Goal: Task Accomplishment & Management: Manage account settings

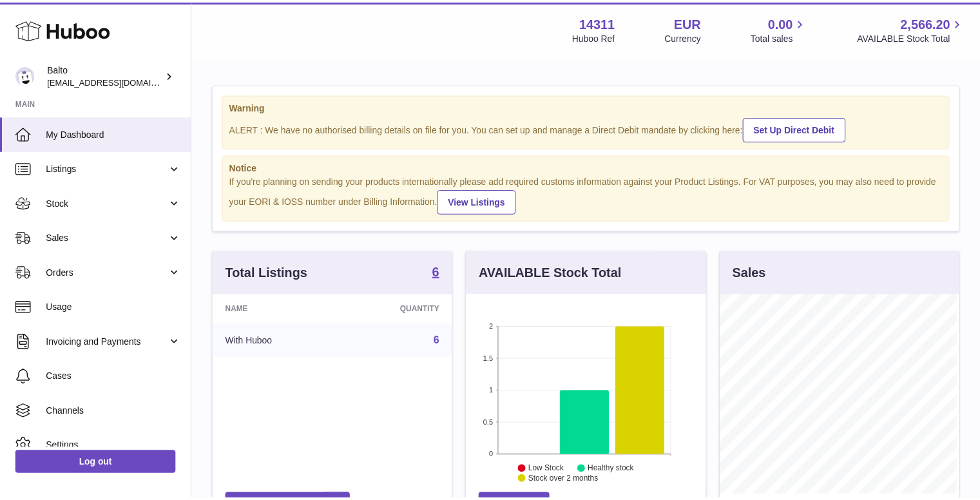
scroll to position [201, 242]
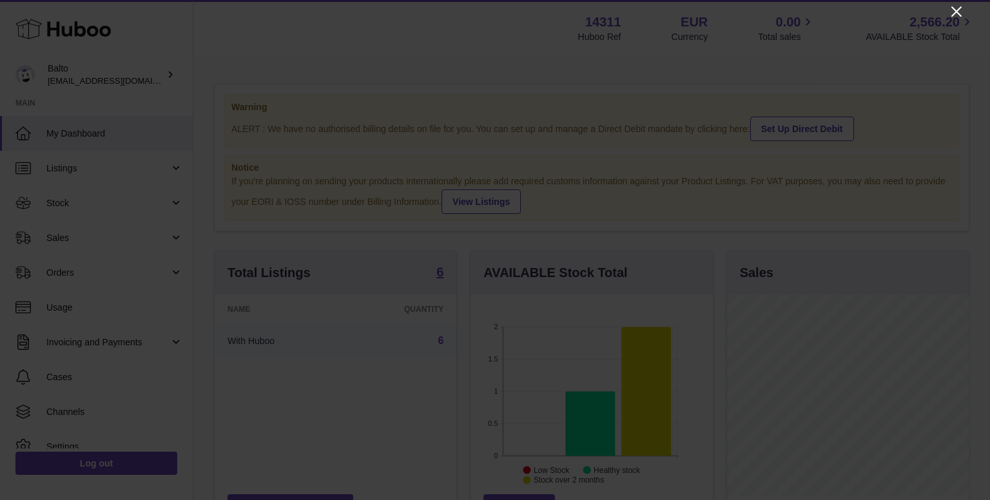
click at [949, 11] on icon "Close" at bounding box center [956, 11] width 15 height 15
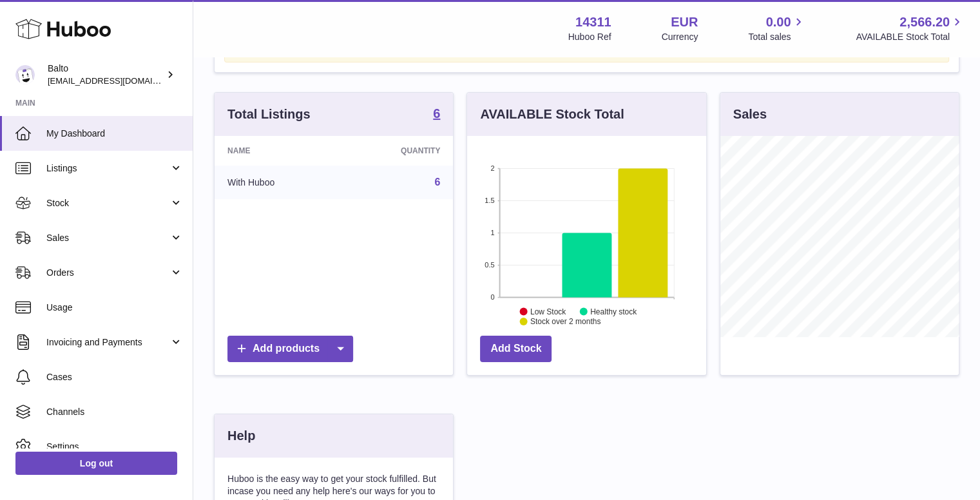
scroll to position [258, 0]
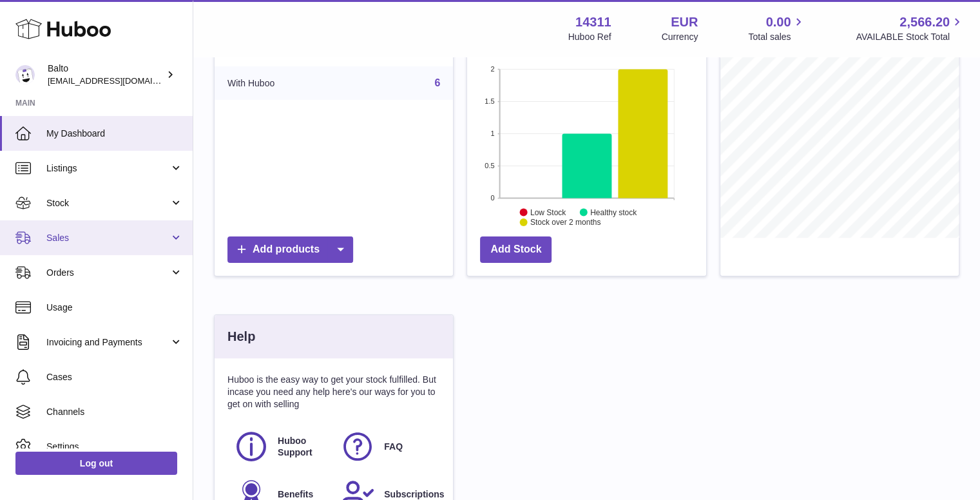
click at [85, 232] on span "Sales" at bounding box center [107, 238] width 123 height 12
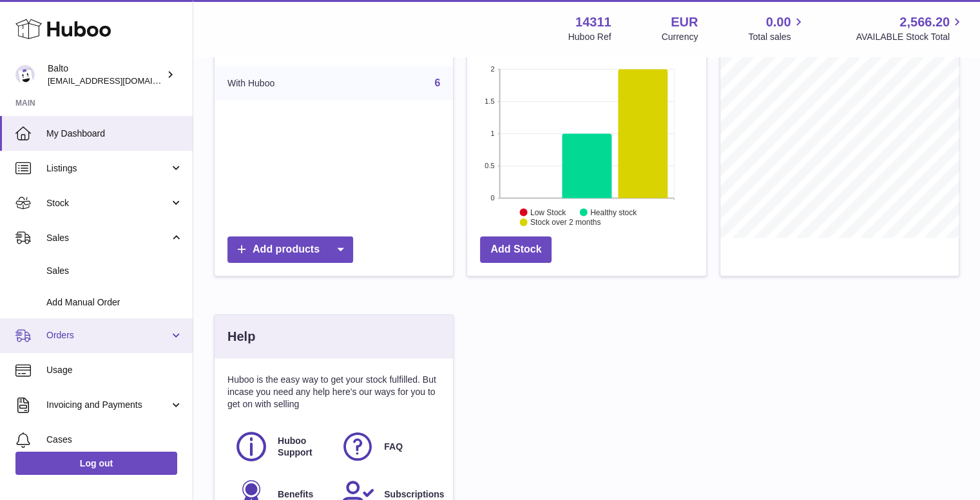
click at [113, 334] on span "Orders" at bounding box center [107, 335] width 123 height 12
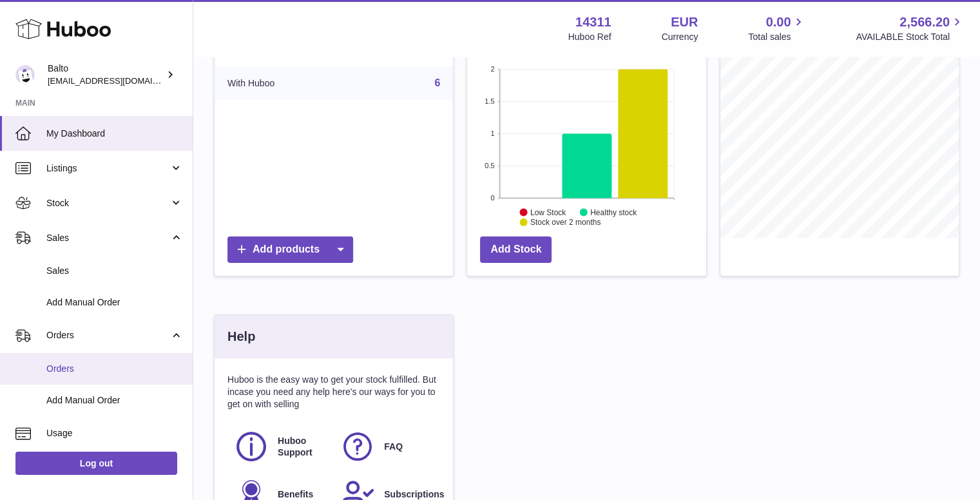
click at [113, 369] on span "Orders" at bounding box center [114, 369] width 137 height 12
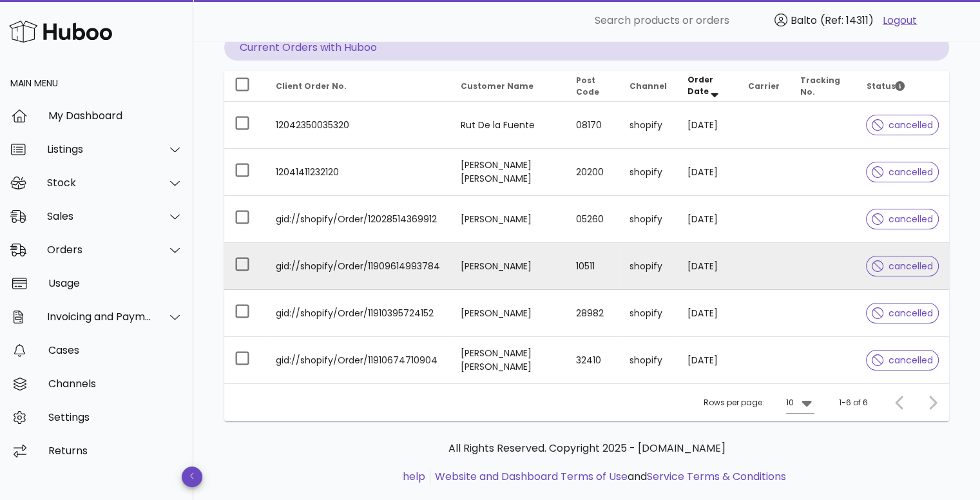
scroll to position [159, 0]
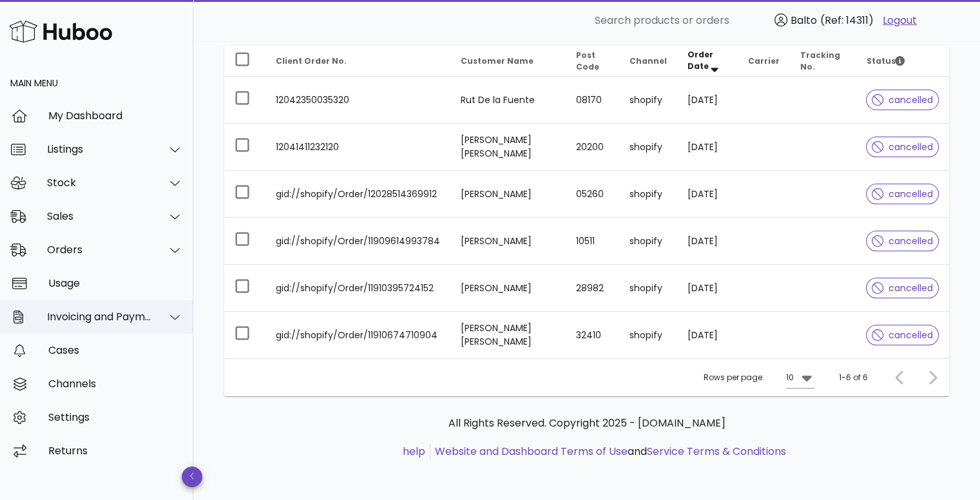
click at [132, 314] on div "Invoicing and Payments" at bounding box center [99, 317] width 105 height 12
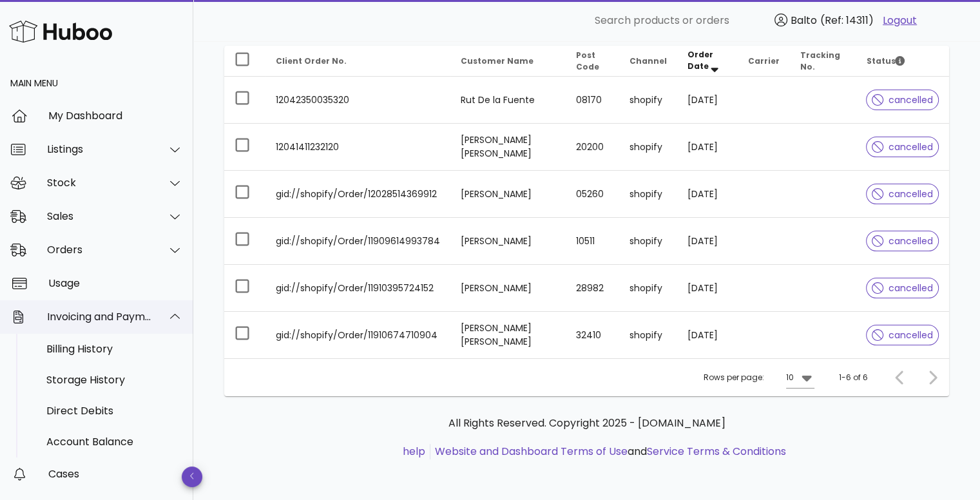
click at [132, 314] on div "Invoicing and Payments" at bounding box center [99, 317] width 105 height 12
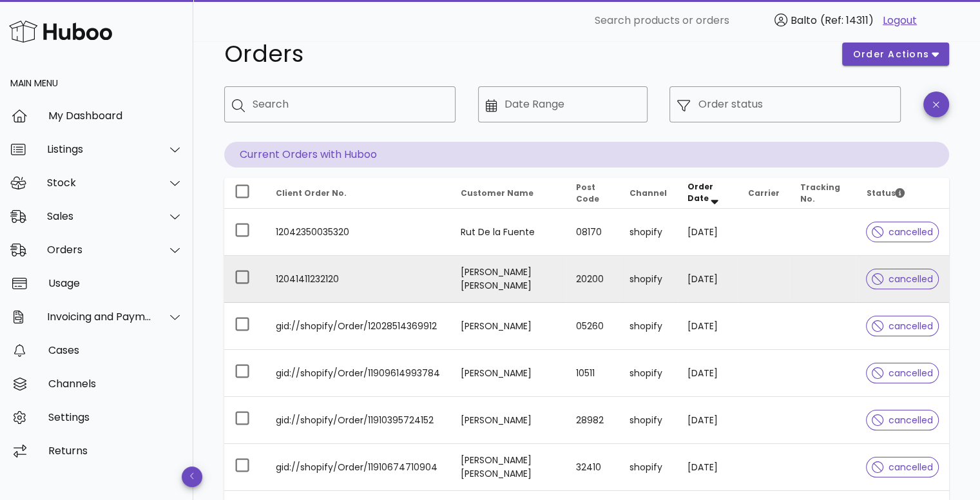
scroll to position [0, 0]
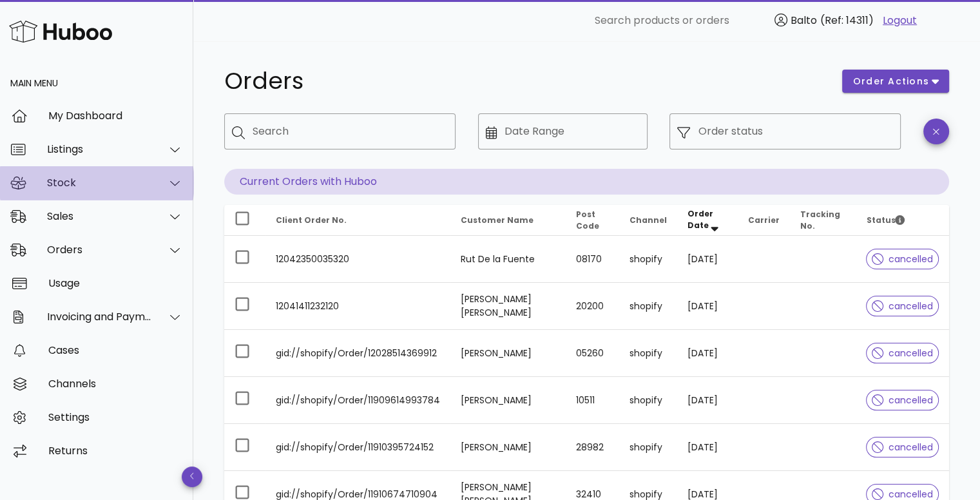
click at [137, 190] on div "Stock" at bounding box center [96, 183] width 193 height 34
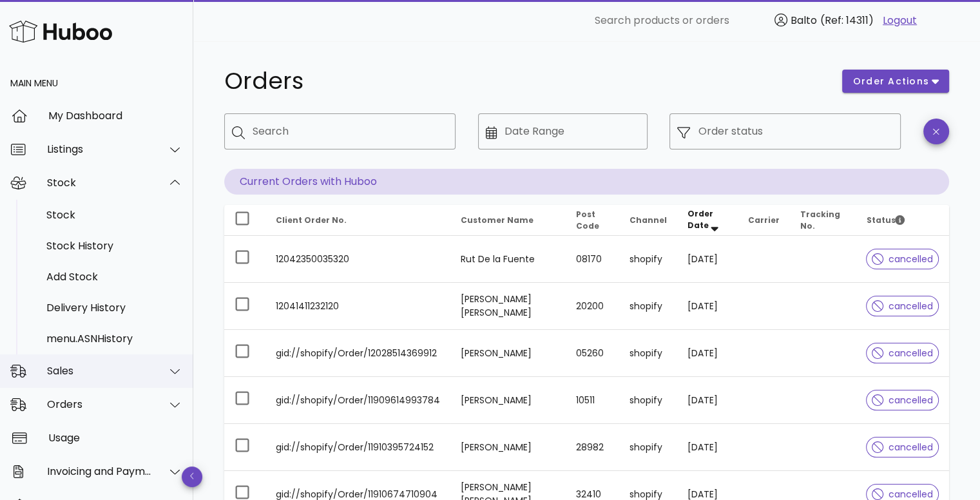
click at [113, 373] on div "Sales" at bounding box center [99, 371] width 105 height 12
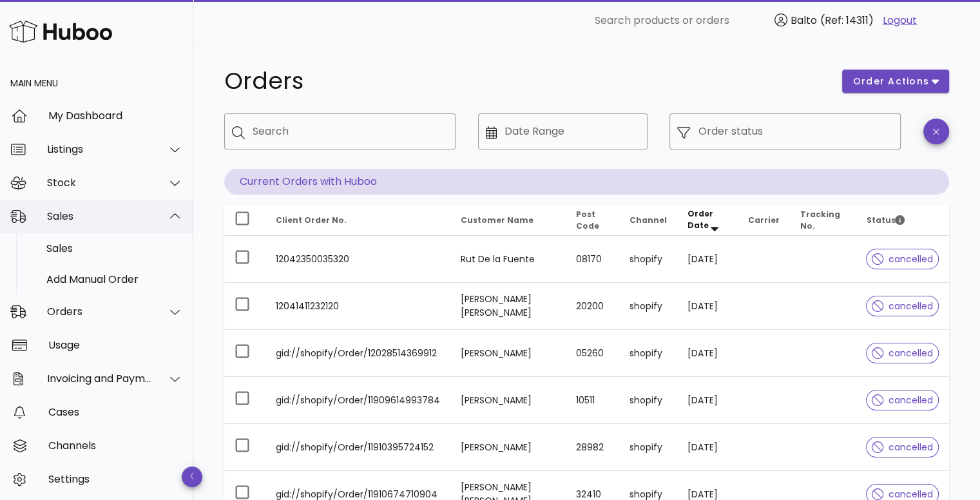
click at [114, 222] on div "Sales" at bounding box center [96, 217] width 193 height 34
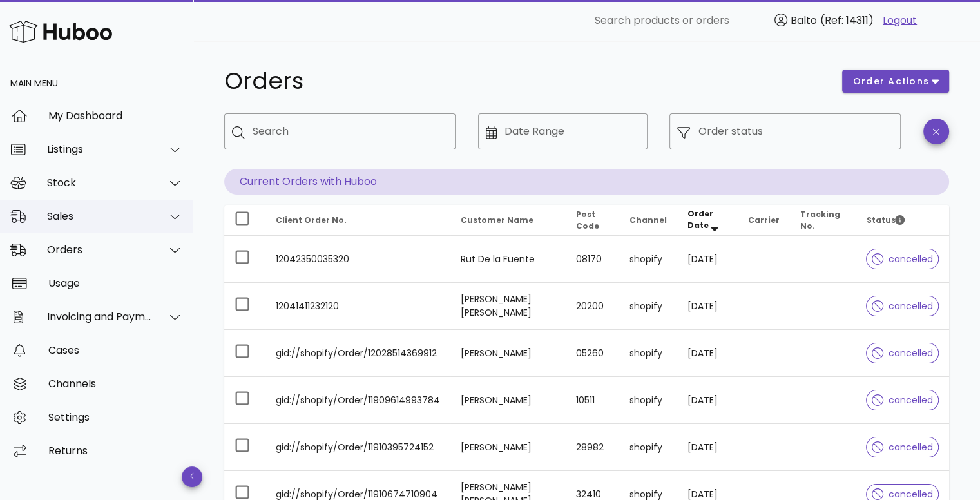
click at [114, 222] on div "Sales" at bounding box center [96, 217] width 193 height 34
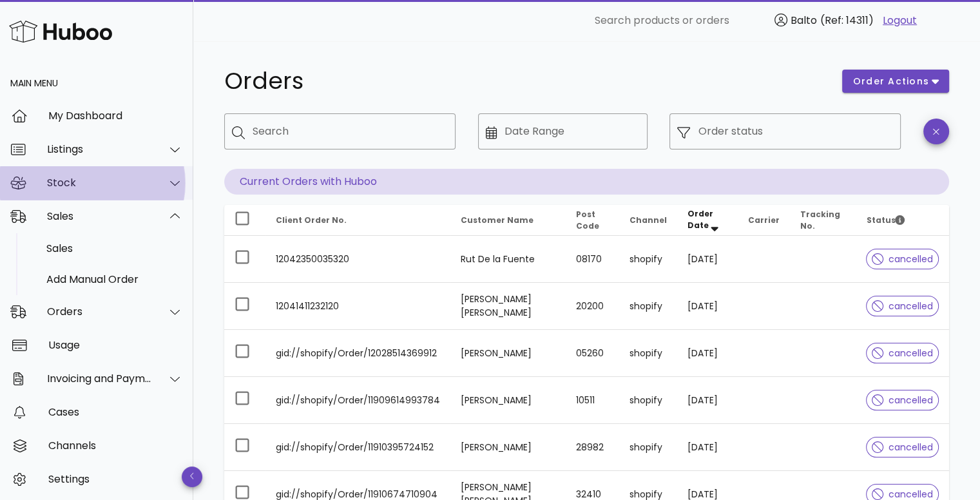
click at [111, 179] on div "Stock" at bounding box center [99, 183] width 105 height 12
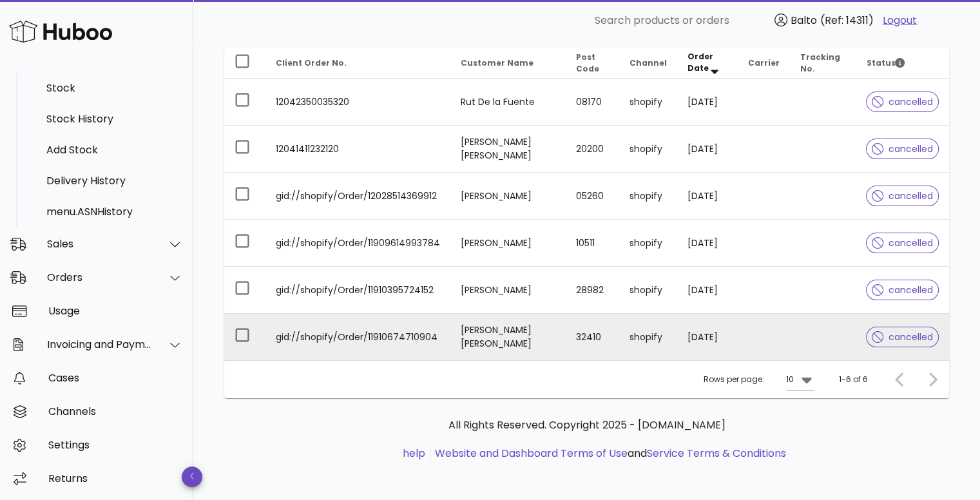
scroll to position [159, 0]
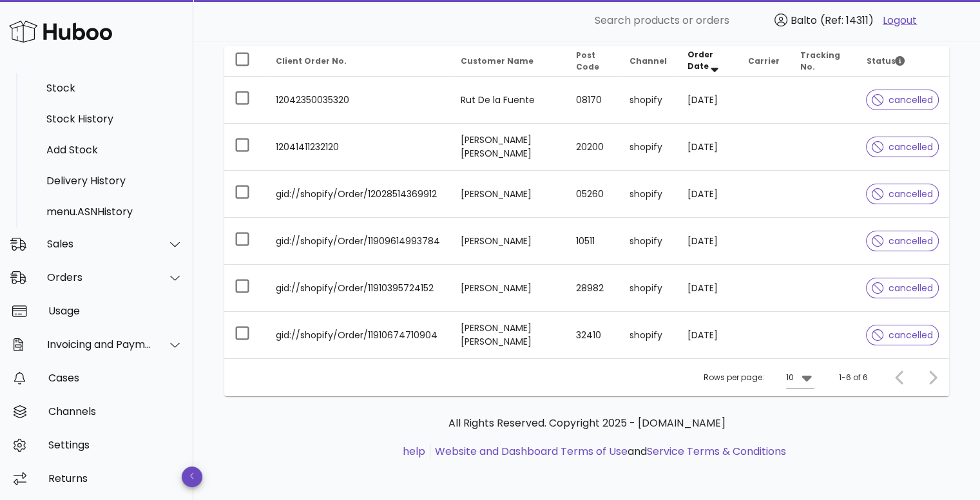
click at [934, 377] on div at bounding box center [930, 377] width 28 height 23
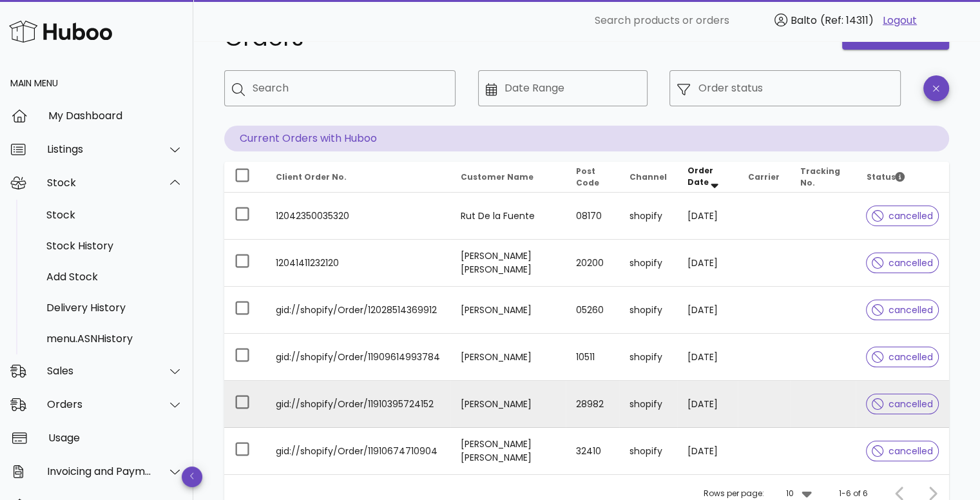
scroll to position [30, 0]
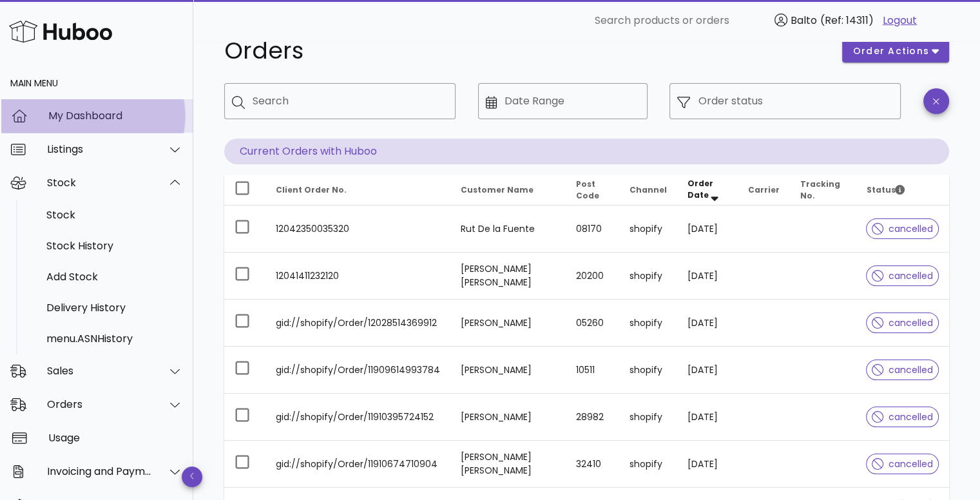
click at [59, 121] on div "My Dashboard" at bounding box center [115, 116] width 135 height 12
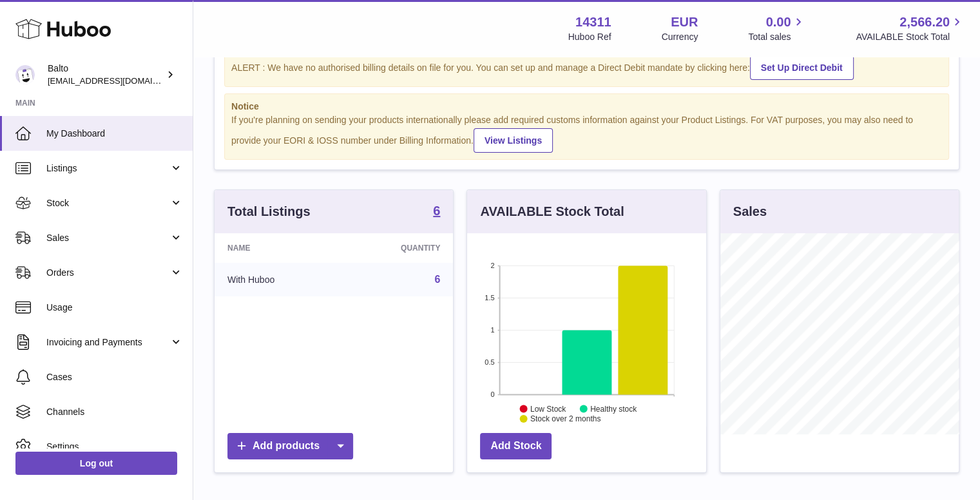
scroll to position [64, 0]
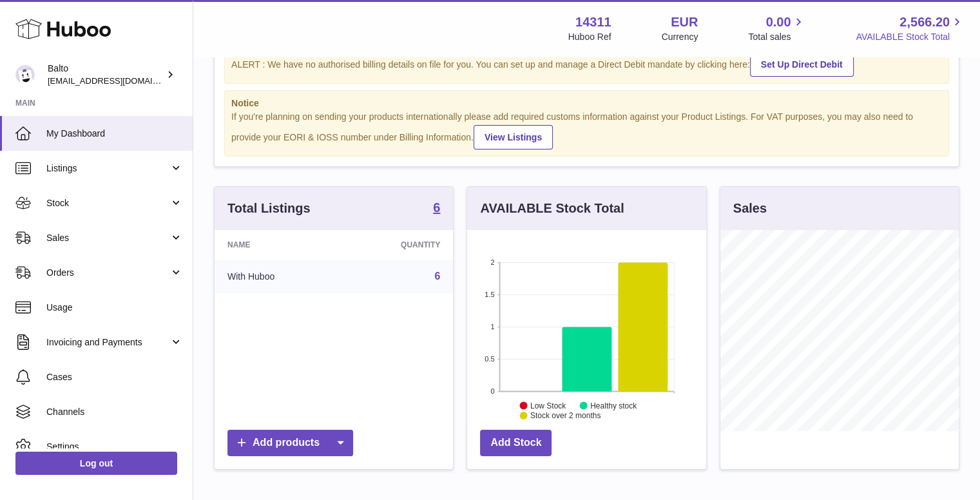
click at [925, 21] on span "2,566.20" at bounding box center [925, 22] width 50 height 17
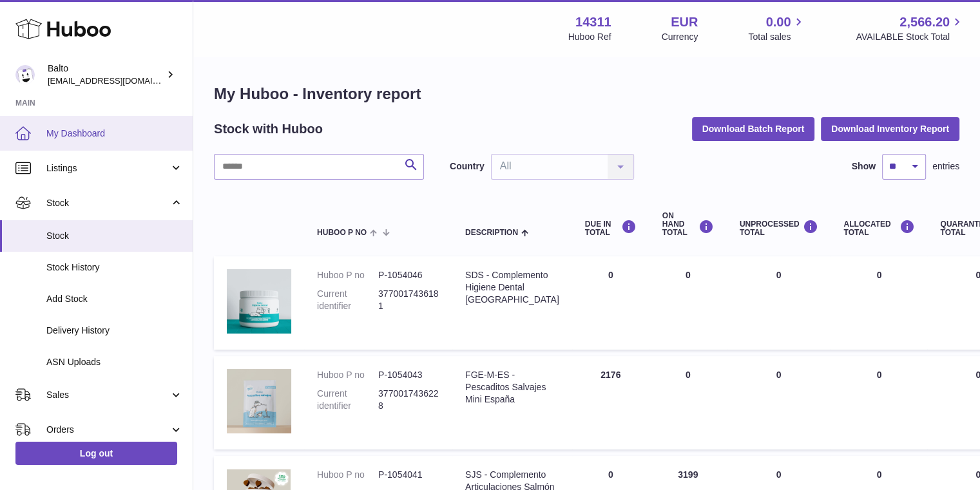
click at [87, 131] on span "My Dashboard" at bounding box center [114, 134] width 137 height 12
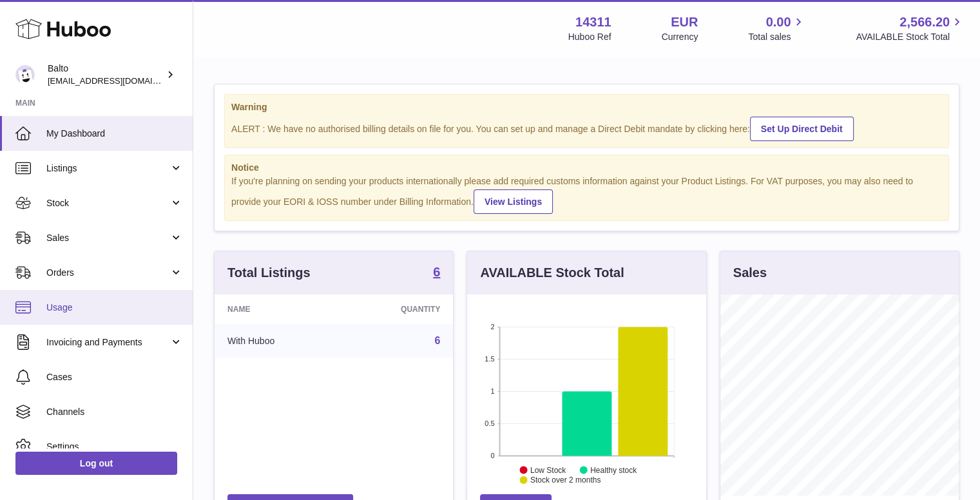
scroll to position [201, 239]
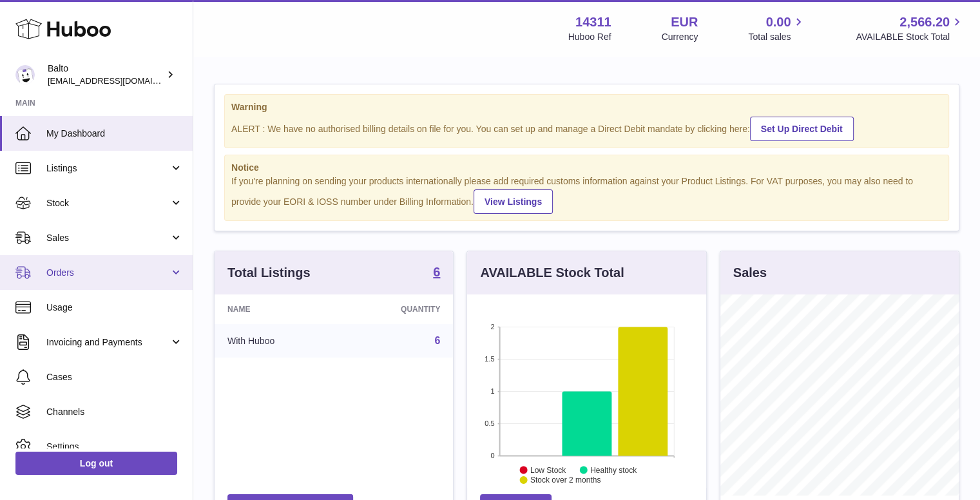
click at [111, 274] on span "Orders" at bounding box center [107, 273] width 123 height 12
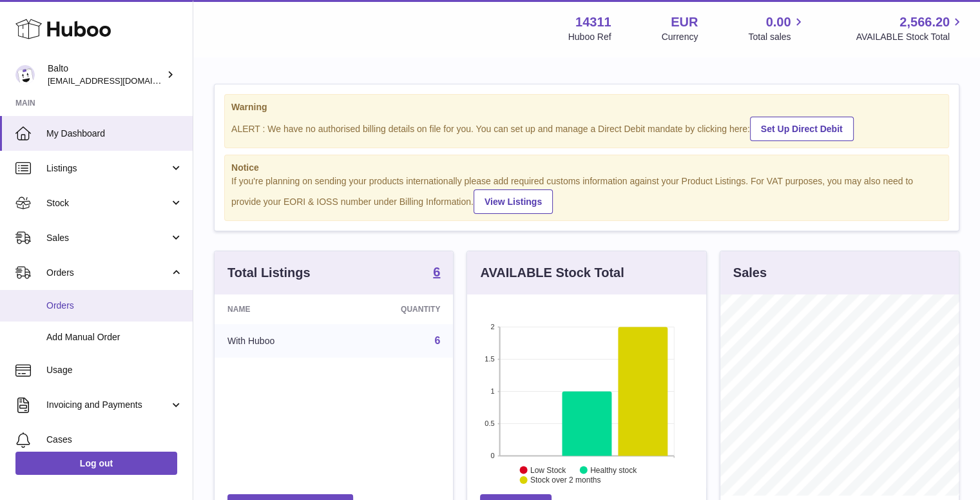
click at [106, 309] on span "Orders" at bounding box center [114, 306] width 137 height 12
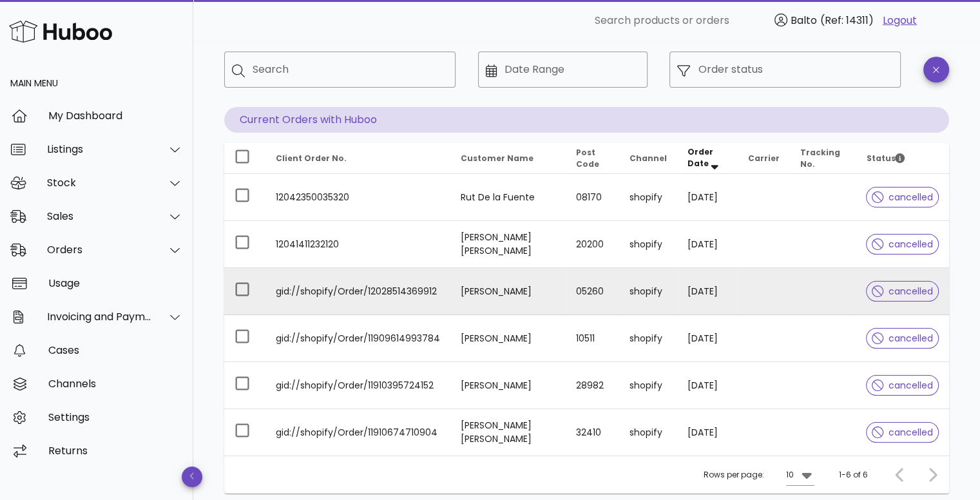
scroll to position [64, 0]
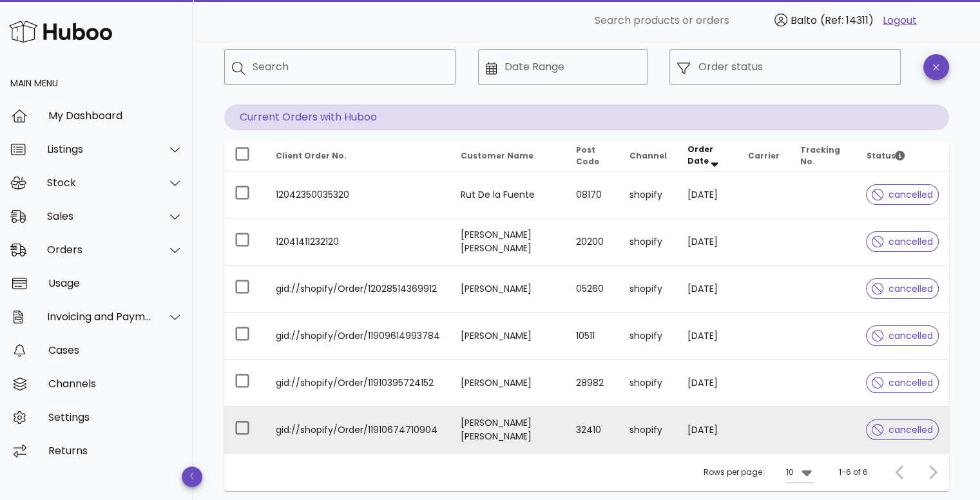
click at [897, 431] on span "cancelled" at bounding box center [902, 429] width 61 height 9
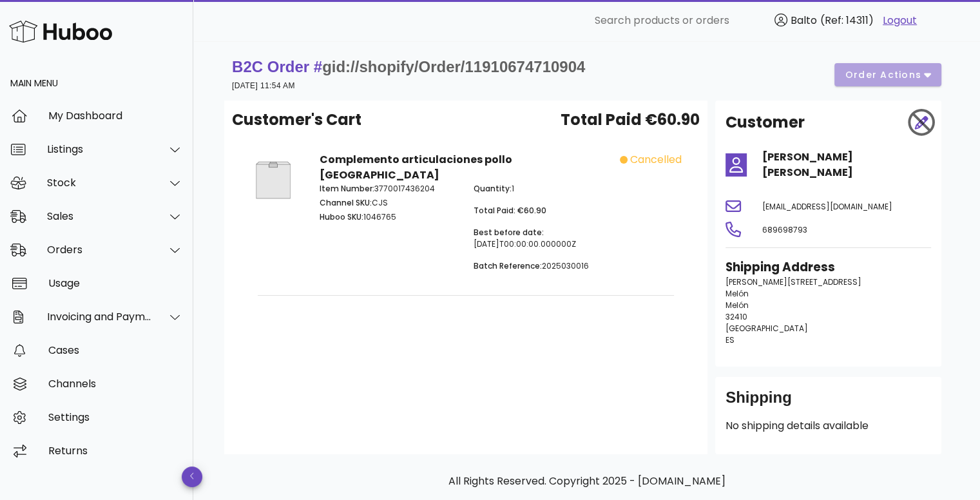
click at [888, 77] on div "B2C Order # gid://shopify/Order/11910674710904 [DATE] 11:54 AM order actions" at bounding box center [587, 75] width 710 height 36
